Goal: Task Accomplishment & Management: Manage account settings

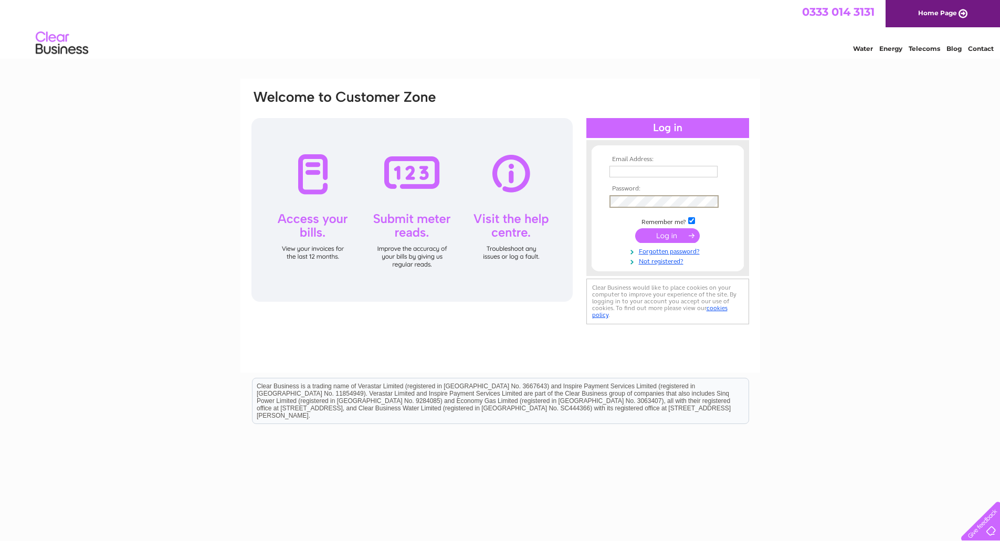
click at [640, 176] on input "text" at bounding box center [664, 172] width 108 height 12
type input "nikki.noble@rwe.com"
drag, startPoint x: 650, startPoint y: 229, endPoint x: 23, endPoint y: 1, distance: 666.8
click at [650, 229] on input "submit" at bounding box center [667, 235] width 65 height 15
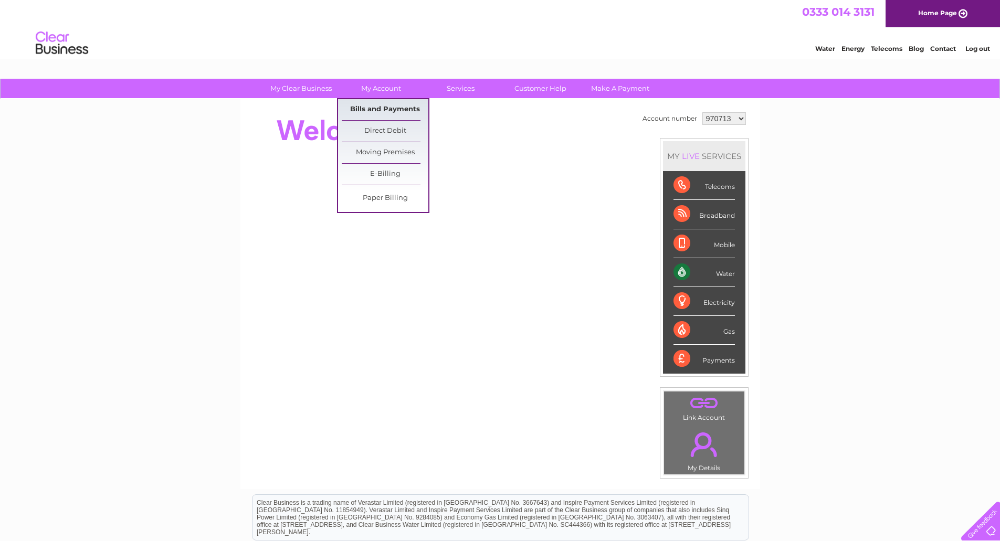
click at [374, 103] on link "Bills and Payments" at bounding box center [385, 109] width 87 height 21
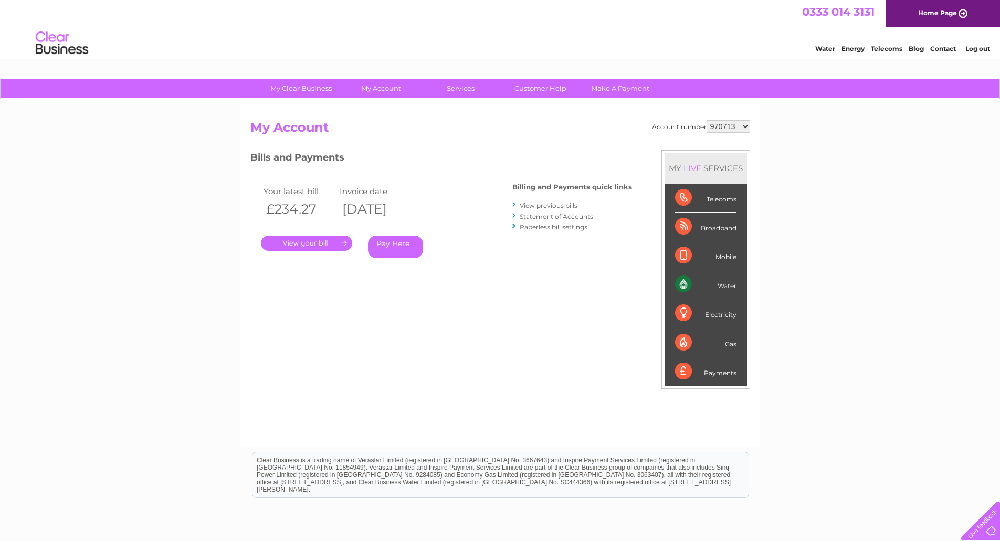
click at [348, 244] on link "." at bounding box center [306, 243] width 91 height 15
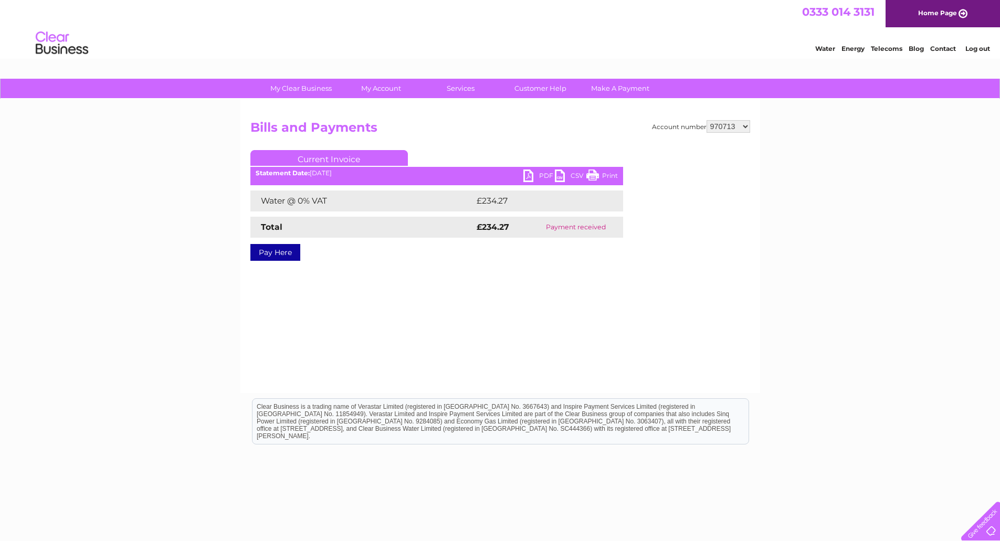
click at [744, 128] on select "970713 1148041" at bounding box center [729, 126] width 44 height 13
select select "1148041"
click at [707, 120] on select "970713 1148041" at bounding box center [729, 126] width 44 height 13
click at [534, 177] on link "PDF" at bounding box center [540, 177] width 32 height 15
